Goal: Obtain resource: Obtain resource

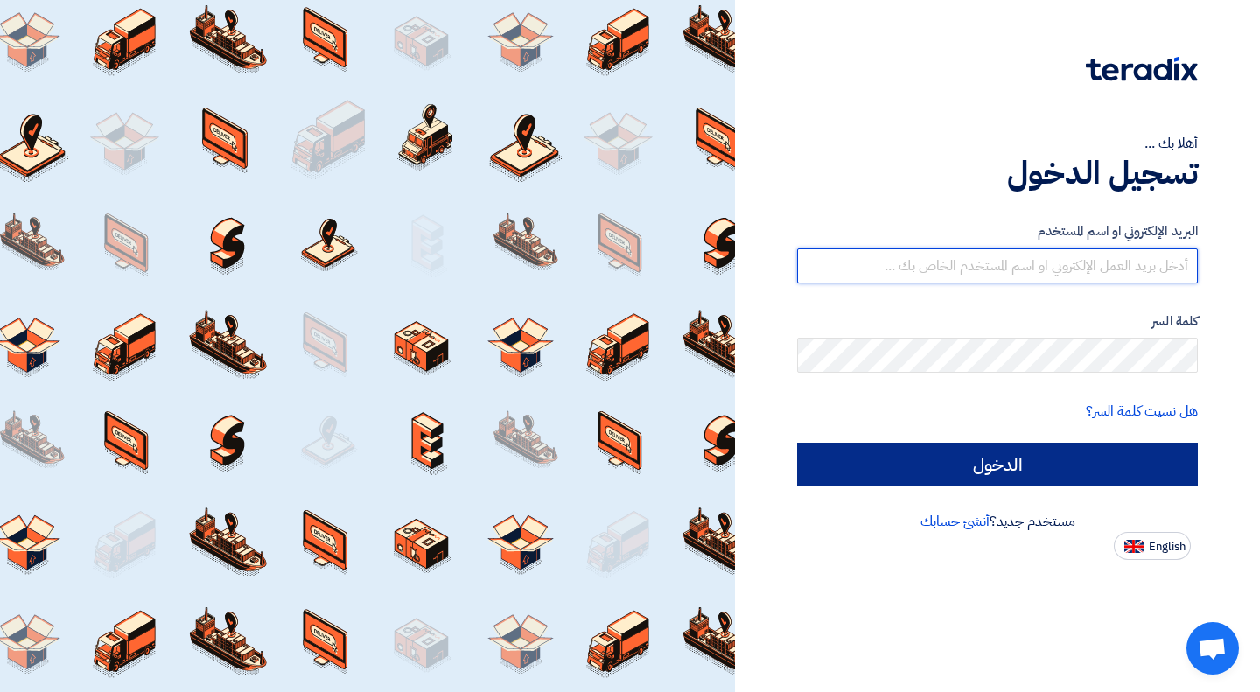
type input "a.atom@sagco-contracting.com"
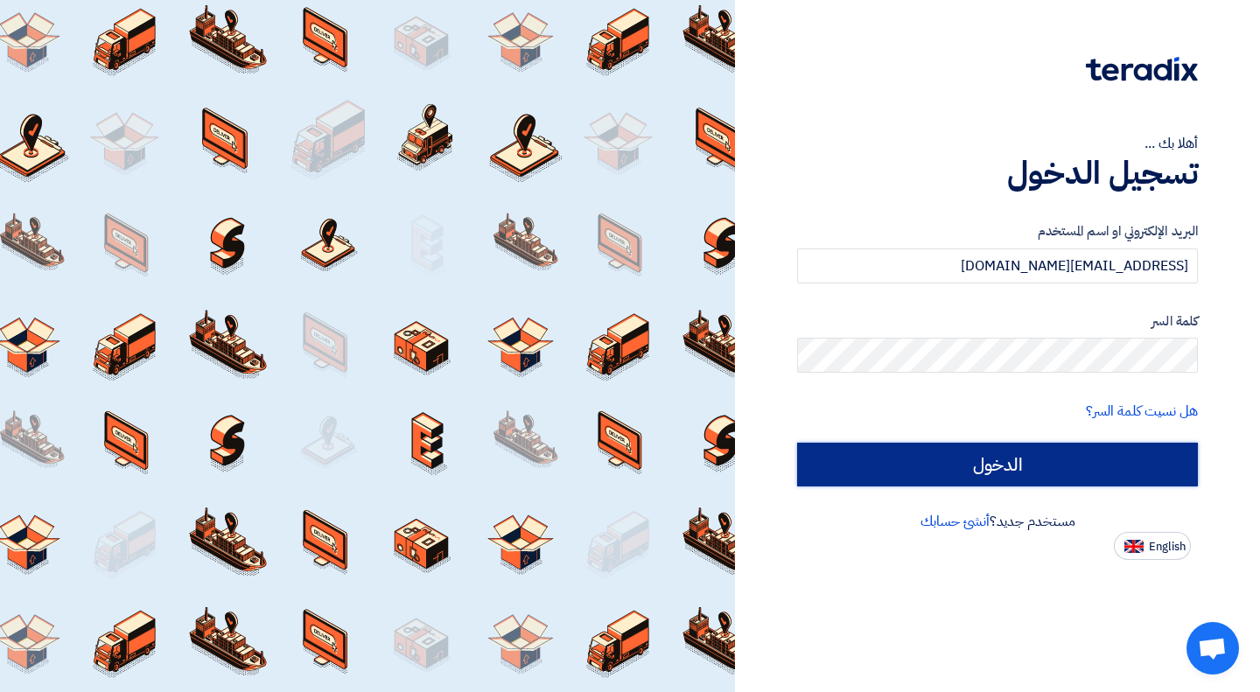
click at [1012, 463] on input "الدخول" at bounding box center [997, 465] width 401 height 44
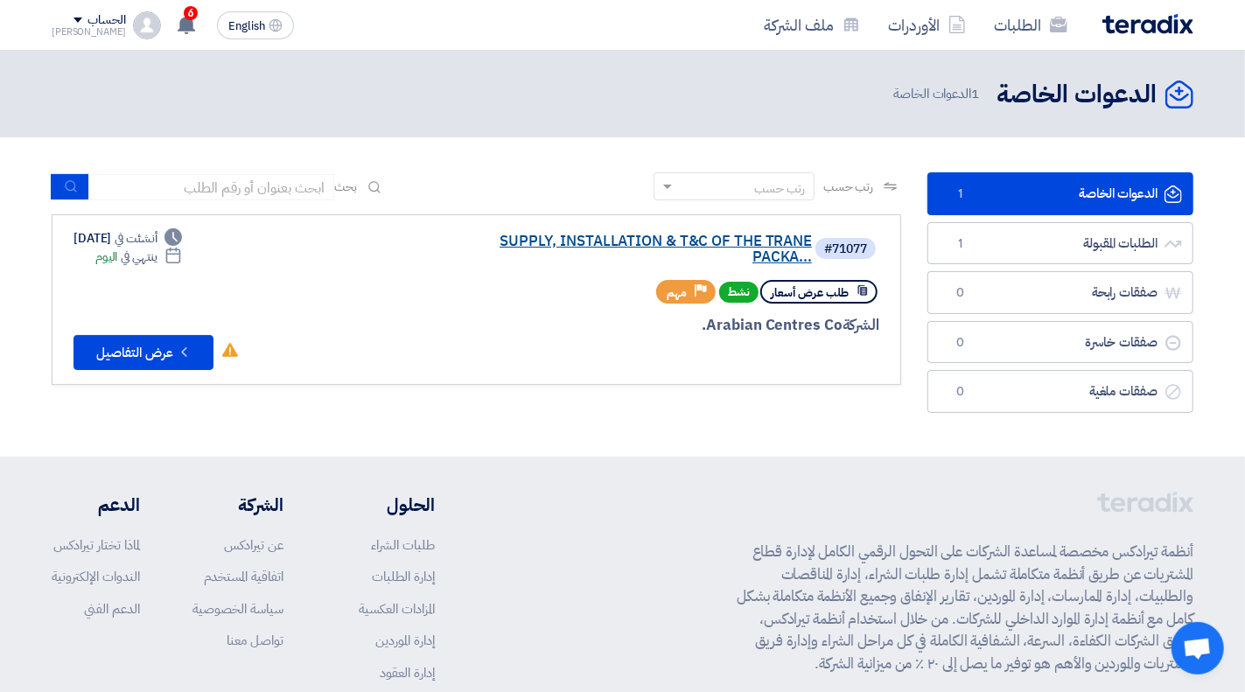
click at [692, 244] on link "SUPPLY, INSTALLATION & T&C OF THE TRANE PACKA..." at bounding box center [637, 250] width 350 height 32
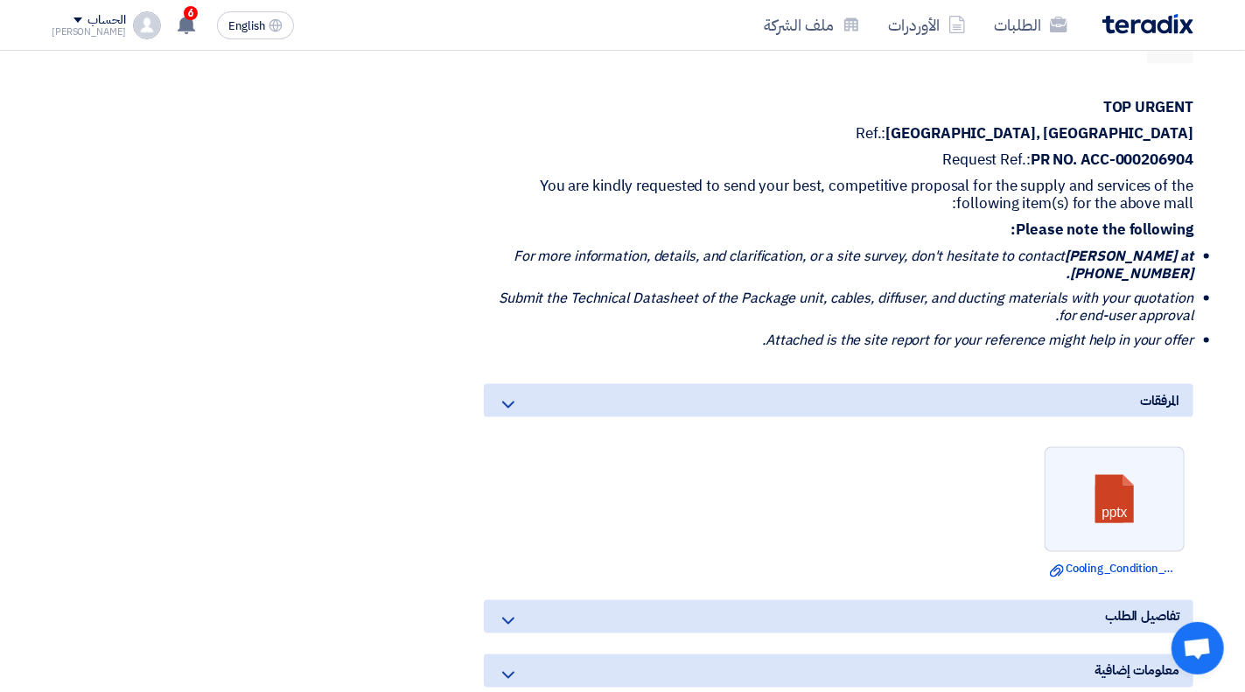
scroll to position [1400, 0]
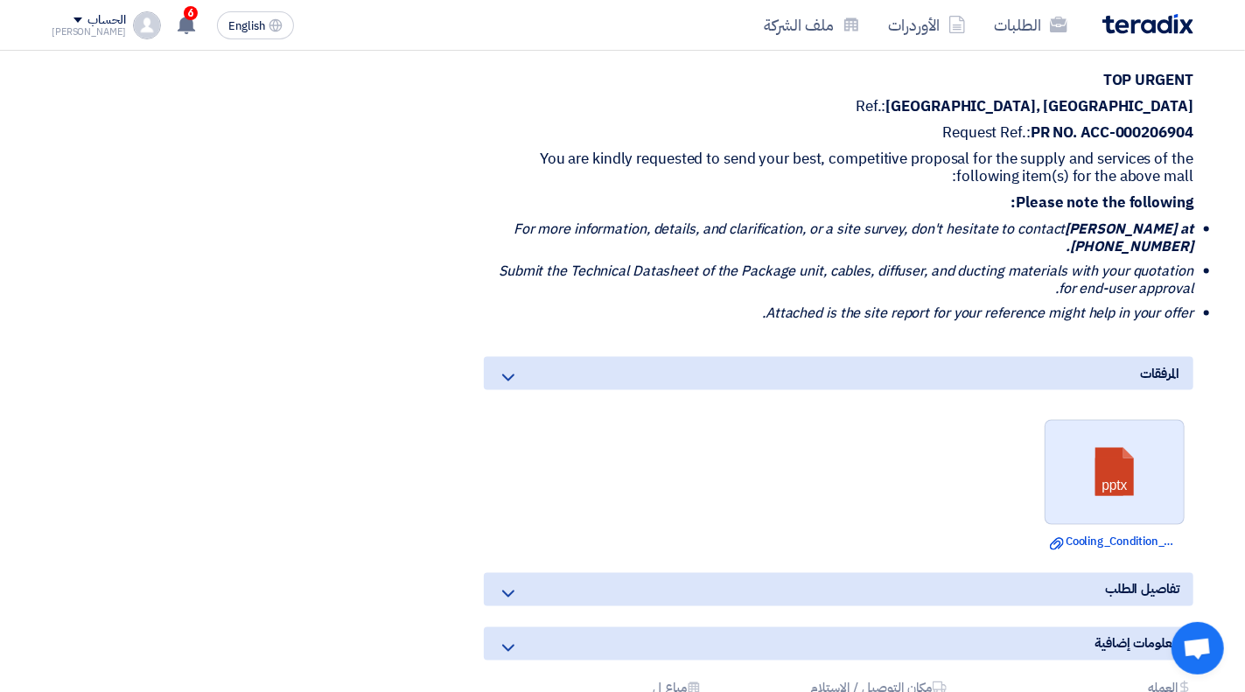
click at [1113, 435] on link at bounding box center [1116, 473] width 140 height 105
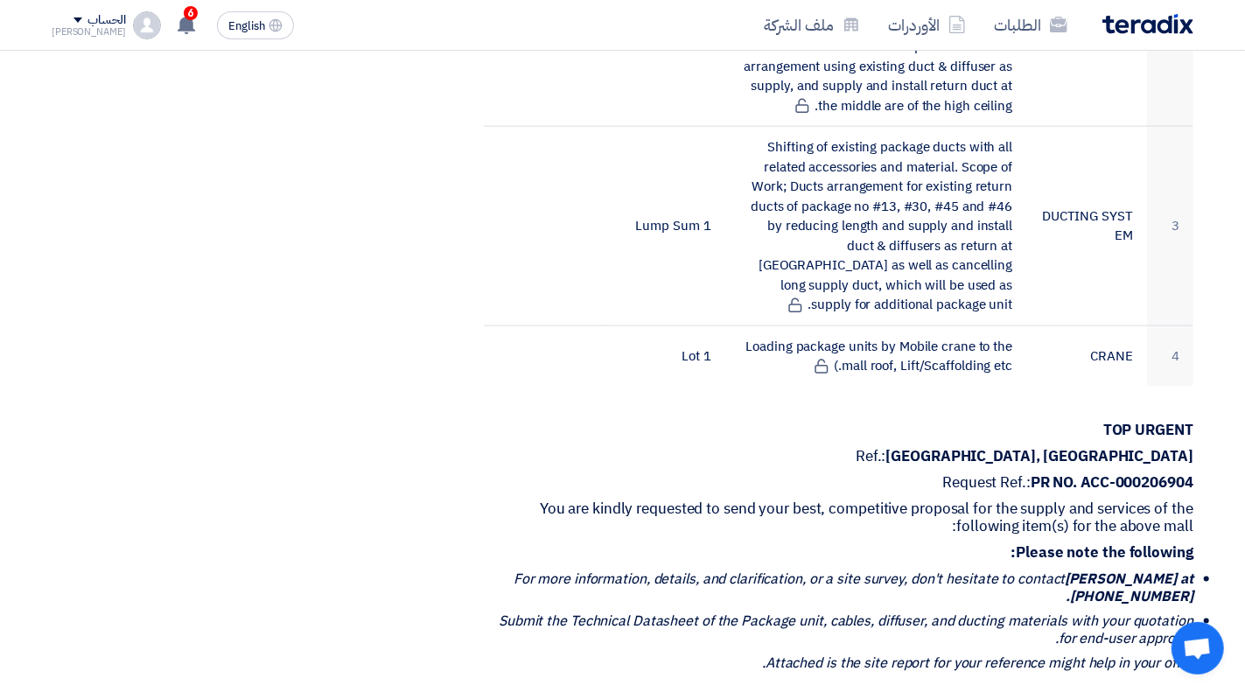
scroll to position [1138, 0]
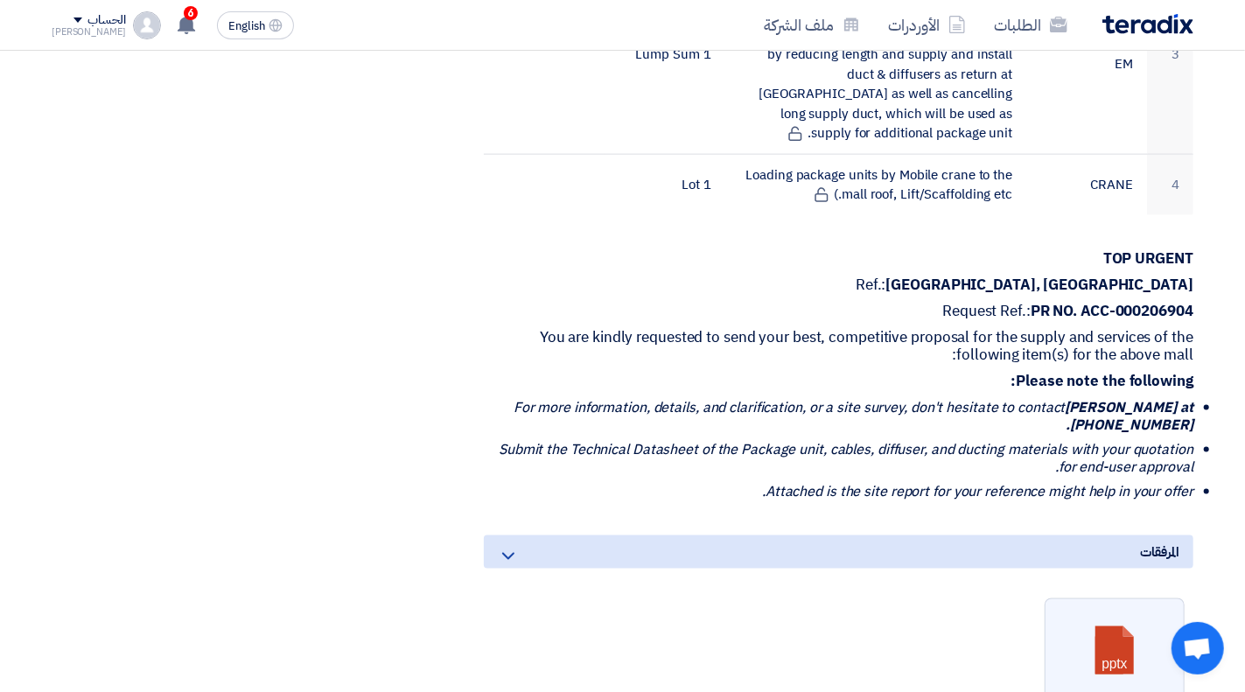
scroll to position [1225, 0]
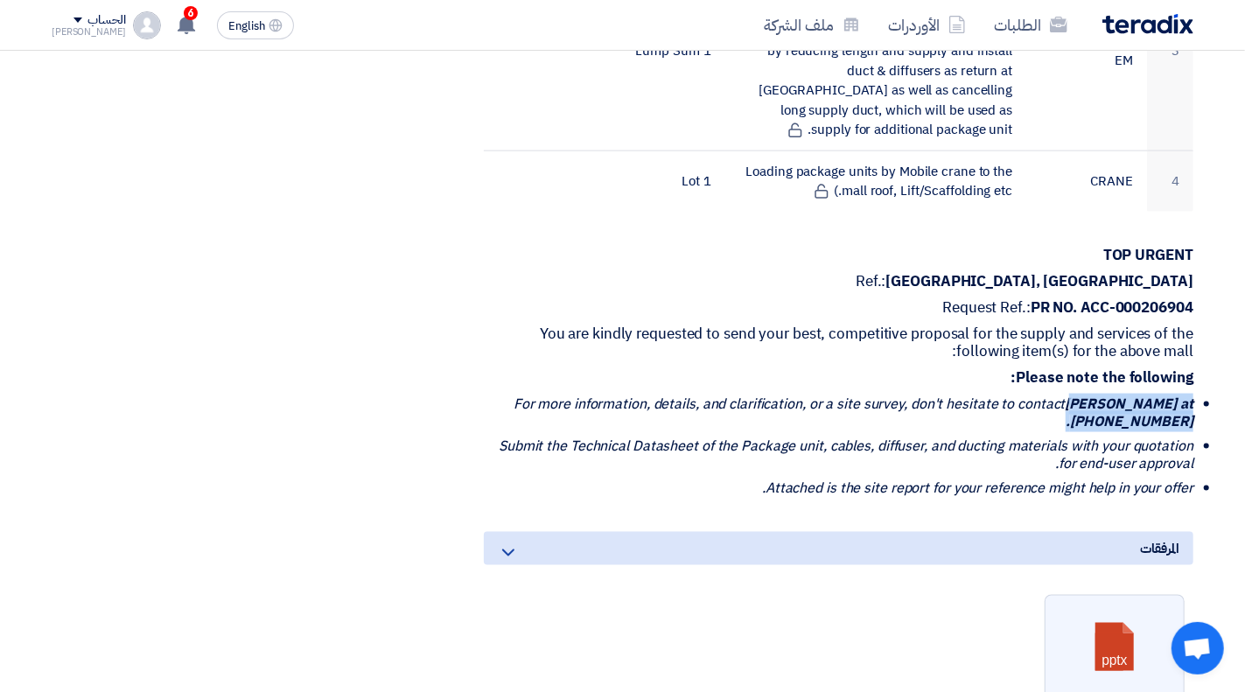
drag, startPoint x: 1069, startPoint y: 361, endPoint x: 1210, endPoint y: 395, distance: 145.6
click at [1210, 395] on section "SUPPLY, INSTALLATION & T&C OF THE TRANE PACKAGE UNITS INCLUDING THE DUCT WORKS …" at bounding box center [622, 107] width 1245 height 2029
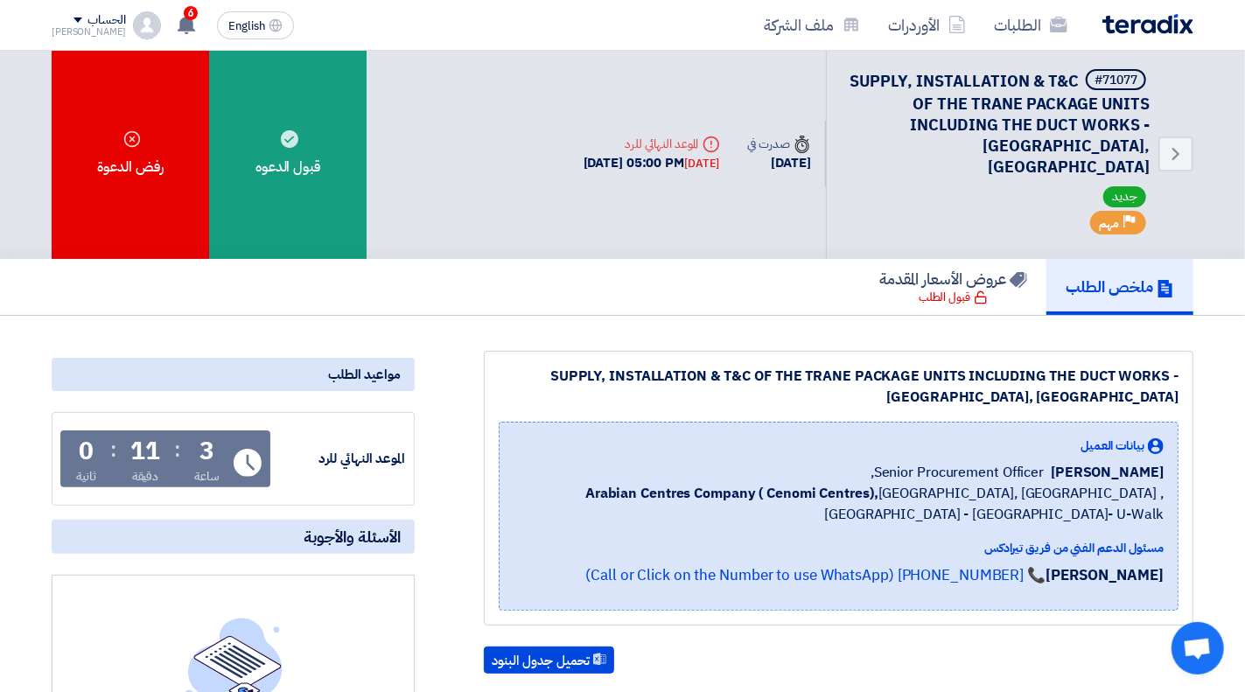
scroll to position [0, 0]
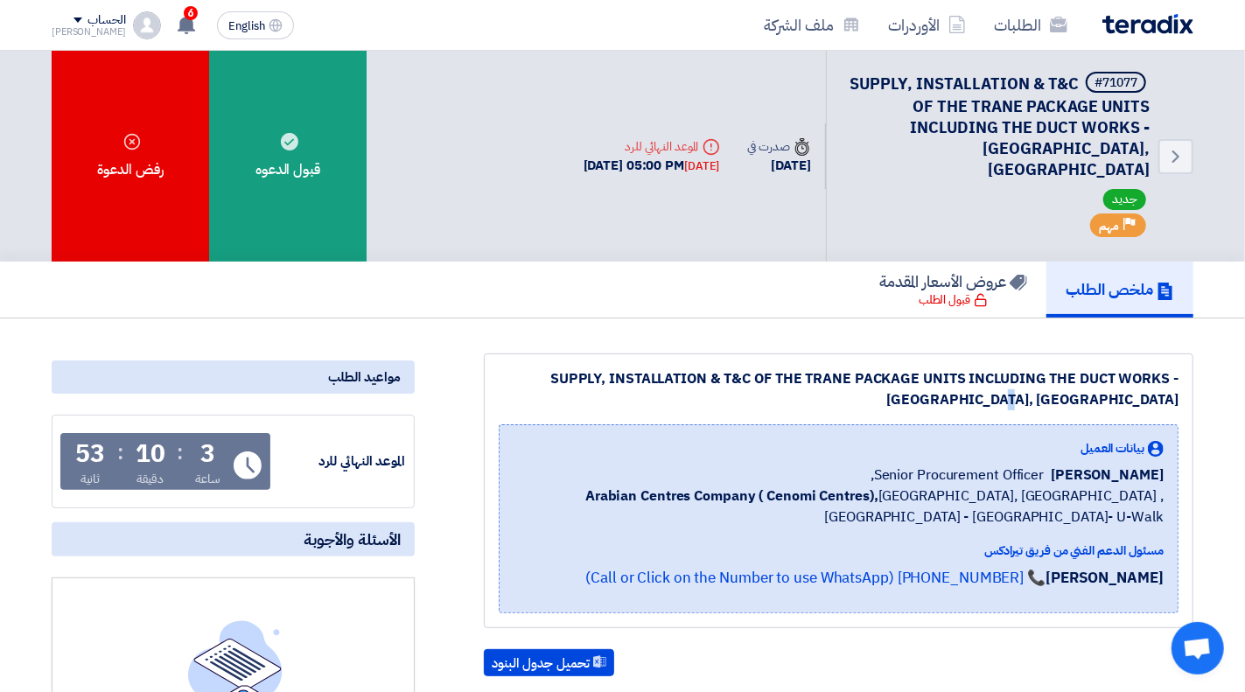
drag, startPoint x: 513, startPoint y: 331, endPoint x: 1176, endPoint y: 354, distance: 663.7
click at [1176, 368] on div "SUPPLY, INSTALLATION & T&C OF THE TRANE PACKAGE UNITS INCLUDING THE DUCT WORKS …" at bounding box center [839, 389] width 680 height 42
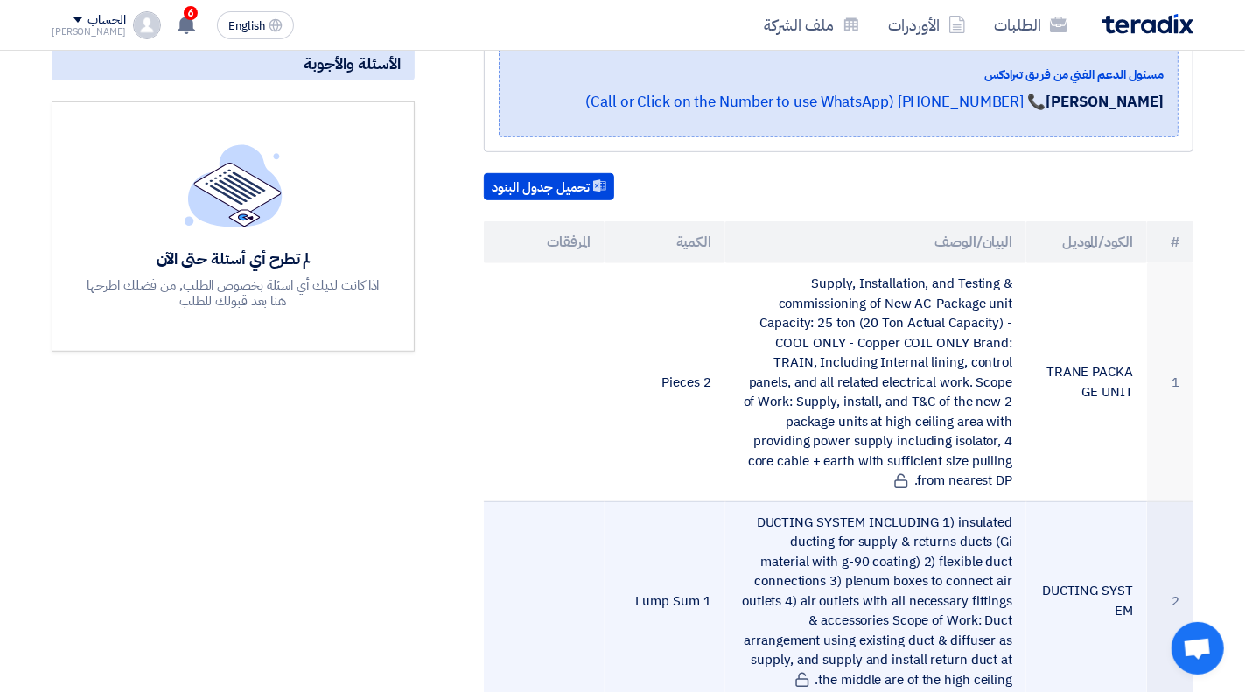
scroll to position [525, 0]
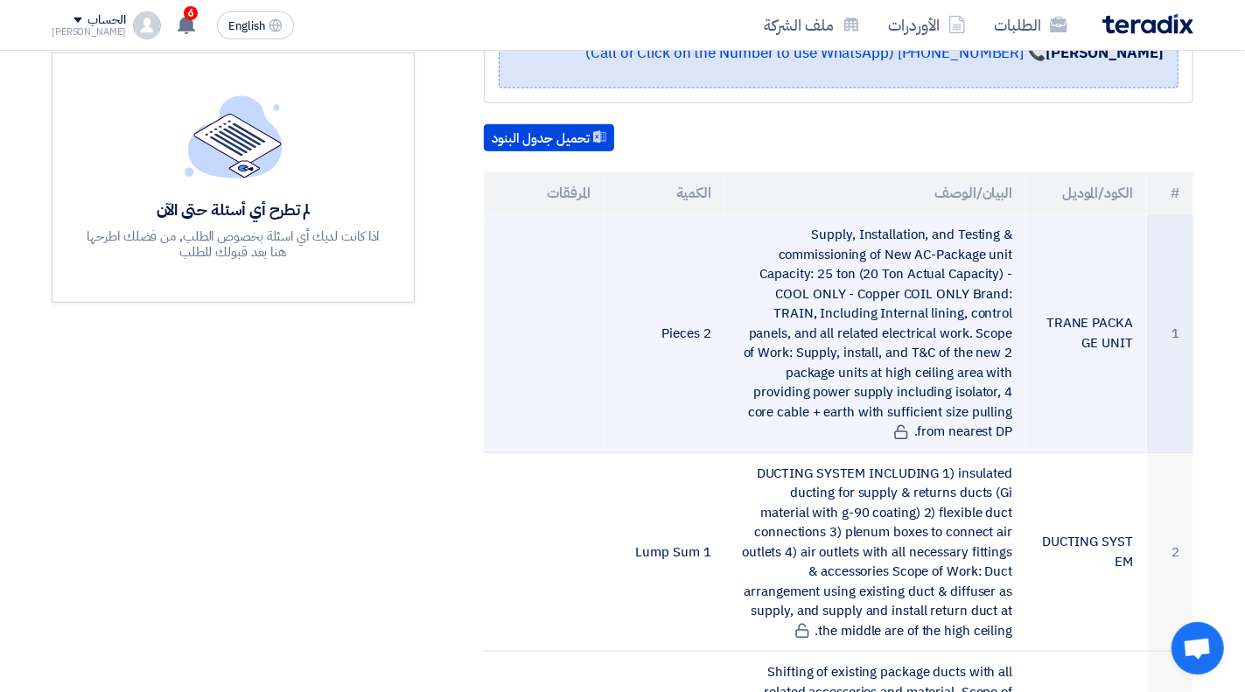
drag, startPoint x: 865, startPoint y: 249, endPoint x: 1015, endPoint y: 389, distance: 206.2
click at [1015, 389] on td "Supply, Installation, and Testing & commissioning of New AC-Package unit Capaci…" at bounding box center [876, 333] width 302 height 238
click at [973, 269] on td "Supply, Installation, and Testing & commissioning of New AC-Package unit Capaci…" at bounding box center [876, 333] width 302 height 238
drag, startPoint x: 813, startPoint y: 190, endPoint x: 977, endPoint y: 367, distance: 240.9
click at [995, 390] on td "Supply, Installation, and Testing & commissioning of New AC-Package unit Capaci…" at bounding box center [876, 333] width 302 height 238
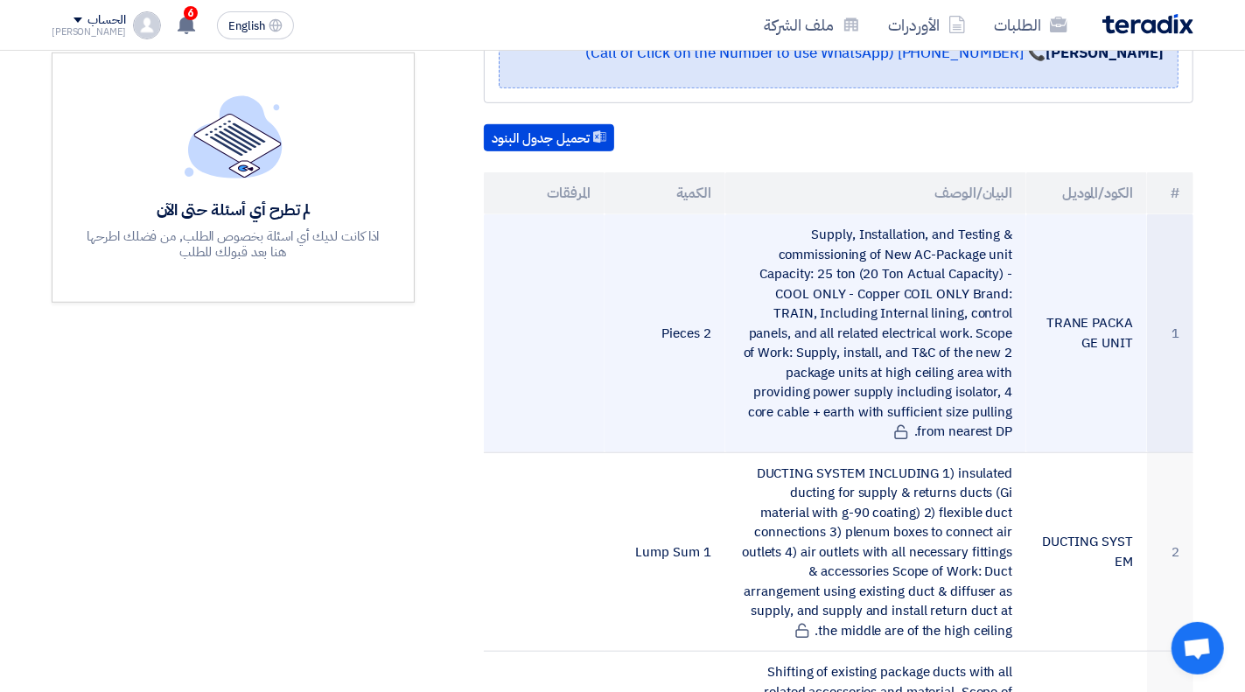
click at [831, 214] on td "Supply, Installation, and Testing & commissioning of New AC-Package unit Capaci…" at bounding box center [876, 333] width 302 height 238
drag, startPoint x: 814, startPoint y: 187, endPoint x: 913, endPoint y: 188, distance: 98.9
click at [984, 214] on td "Supply, Installation, and Testing & commissioning of New AC-Package unit Capaci…" at bounding box center [876, 333] width 302 height 238
click at [883, 214] on td "Supply, Installation, and Testing & commissioning of New AC-Package unit Capaci…" at bounding box center [876, 333] width 302 height 238
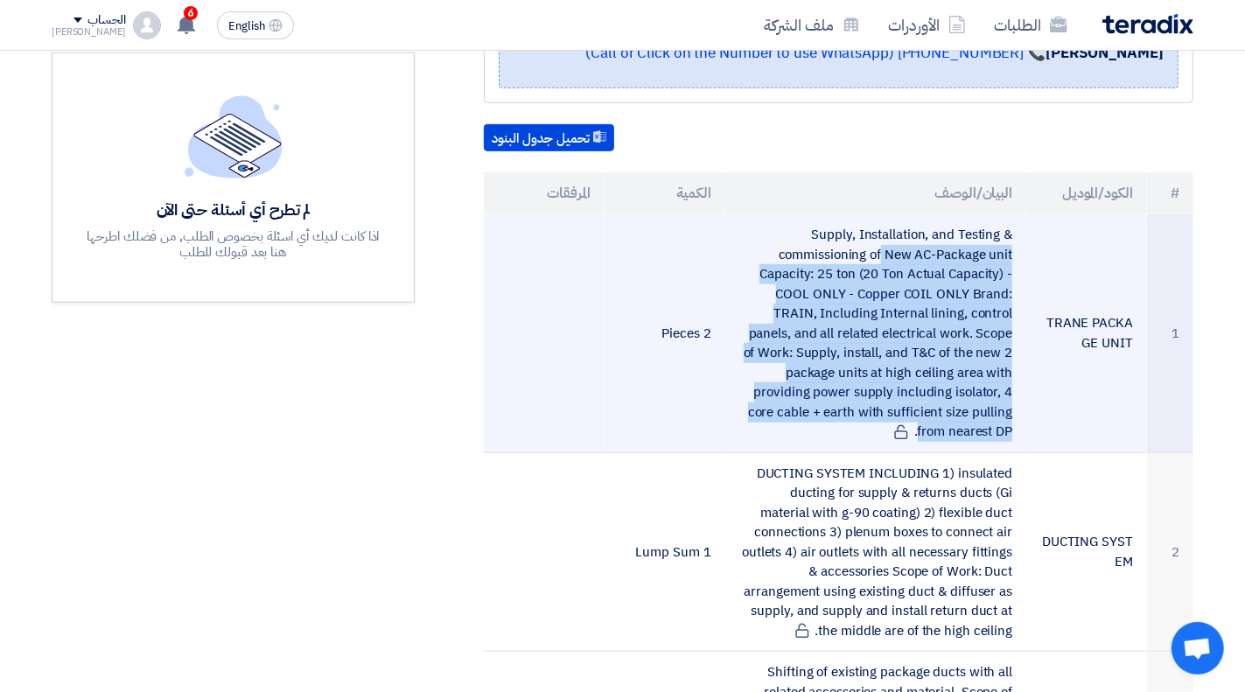
drag, startPoint x: 815, startPoint y: 188, endPoint x: 946, endPoint y: 335, distance: 197.1
click at [1008, 368] on td "Supply, Installation, and Testing & commissioning of New AC-Package unit Capaci…" at bounding box center [876, 333] width 302 height 238
click at [903, 315] on td "Supply, Installation, and Testing & commissioning of New AC-Package unit Capaci…" at bounding box center [876, 333] width 302 height 238
click at [826, 214] on td "Supply, Installation, and Testing & commissioning of New AC-Package unit Capaci…" at bounding box center [876, 333] width 302 height 238
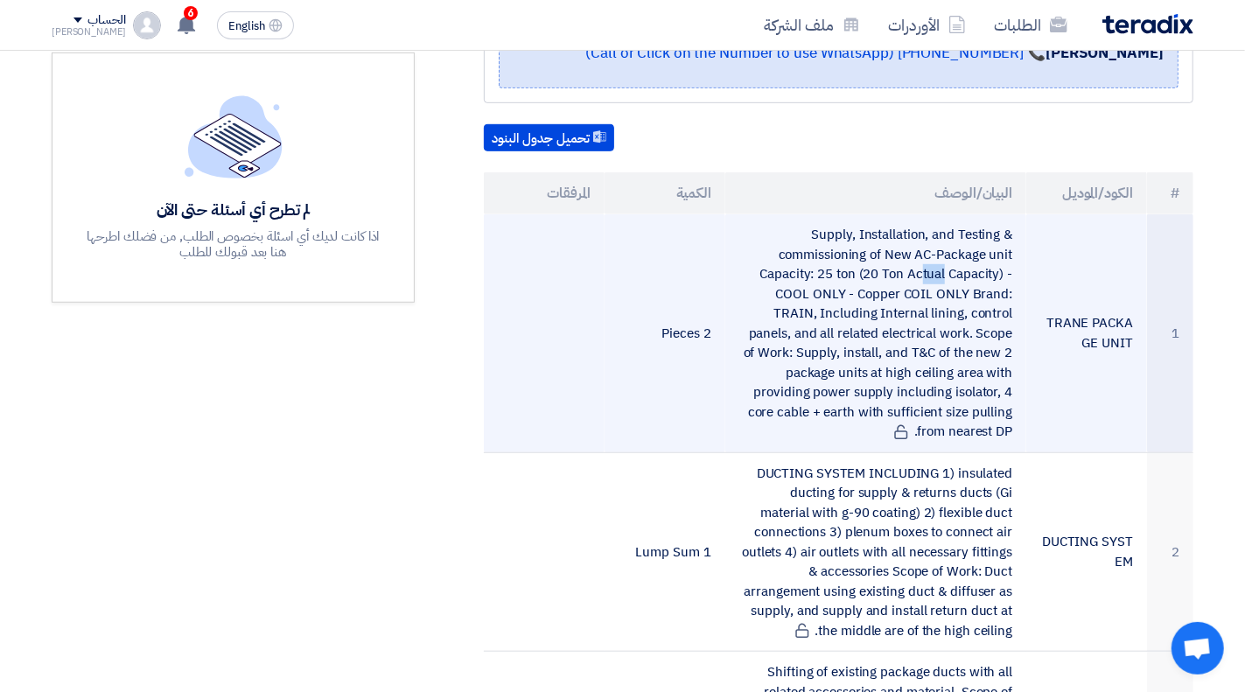
drag, startPoint x: 830, startPoint y: 226, endPoint x: 842, endPoint y: 225, distance: 12.3
click at [842, 225] on td "Supply, Installation, and Testing & commissioning of New AC-Package unit Capaci…" at bounding box center [876, 333] width 302 height 238
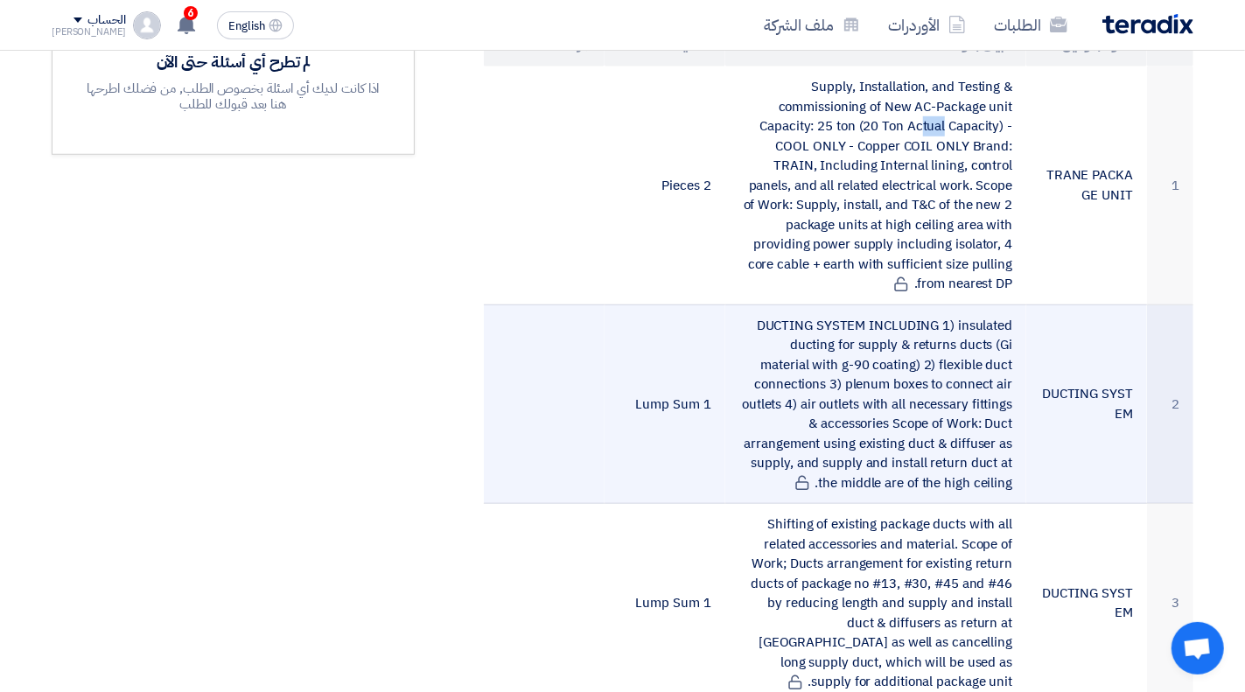
scroll to position [700, 0]
